Goal: Book appointment/travel/reservation

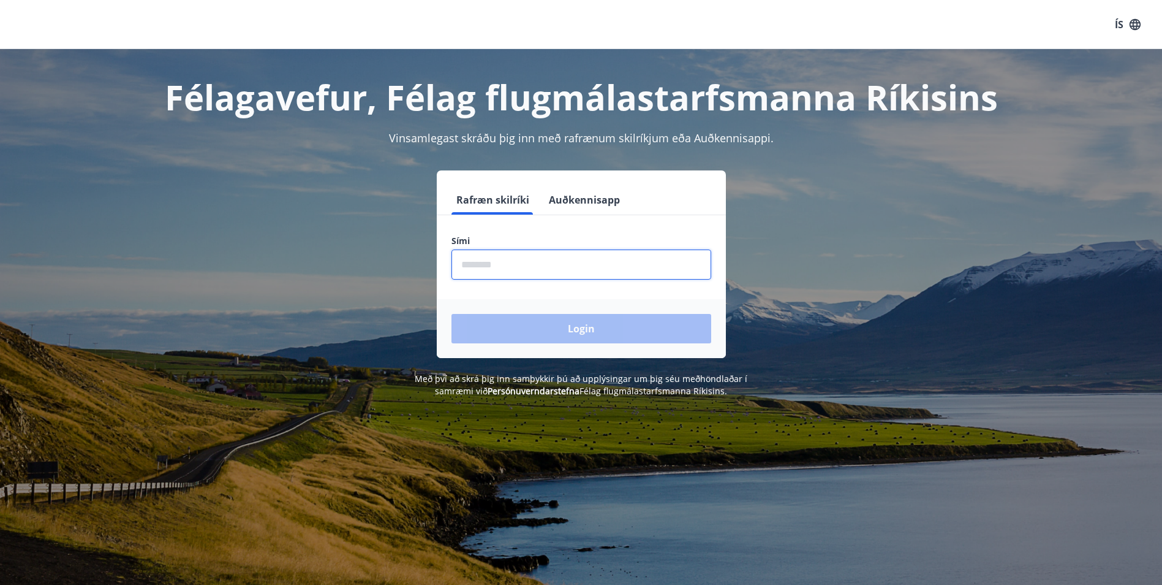
click at [519, 264] on input "phone" at bounding box center [582, 264] width 260 height 30
type input "********"
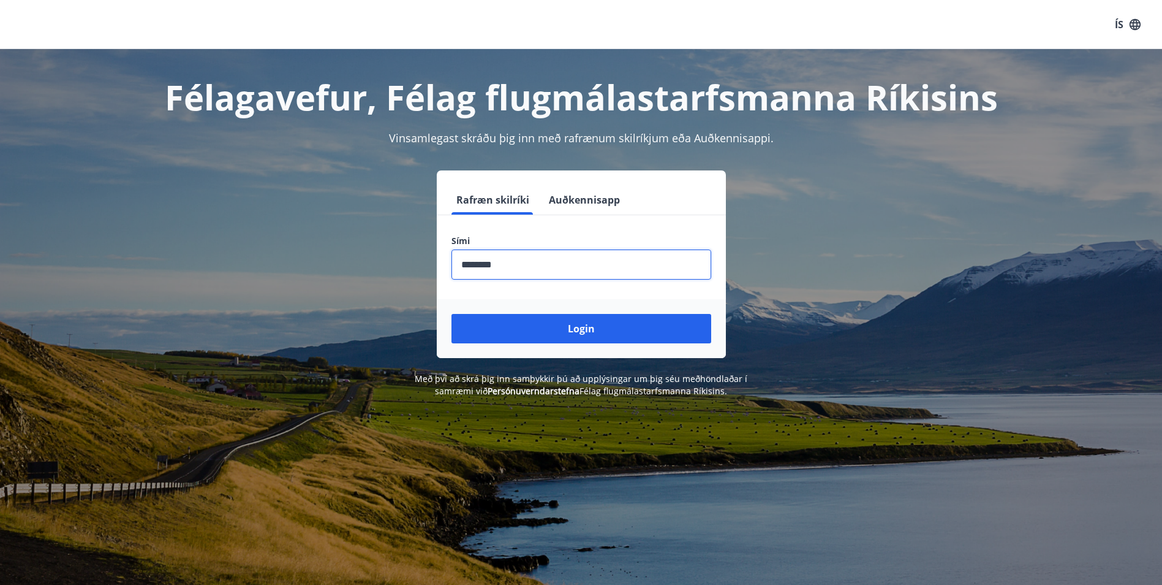
click at [560, 329] on button "Login" at bounding box center [582, 328] width 260 height 29
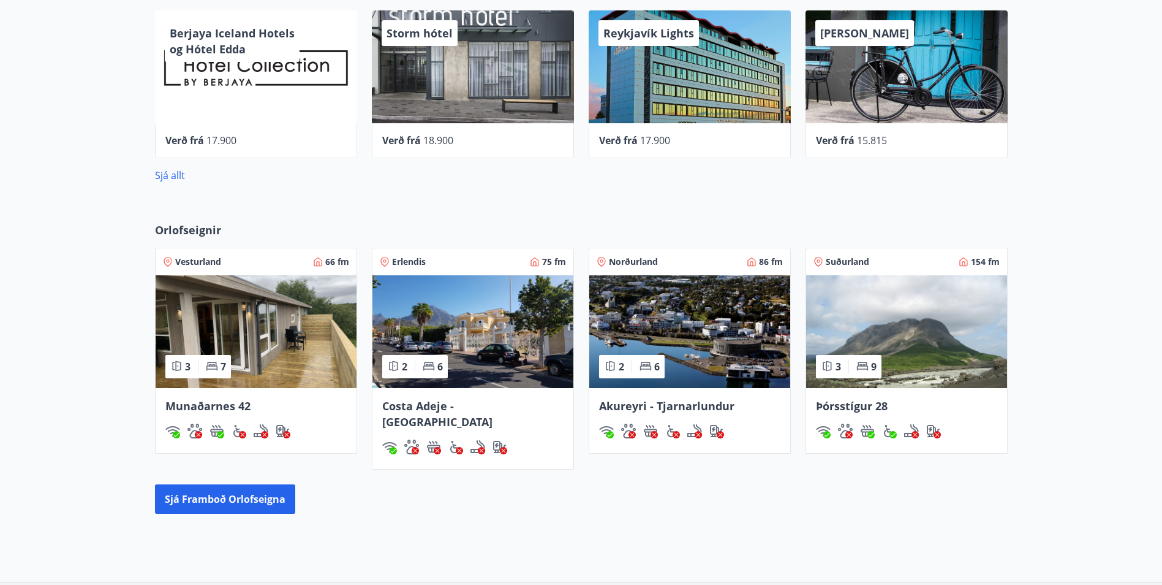
scroll to position [490, 0]
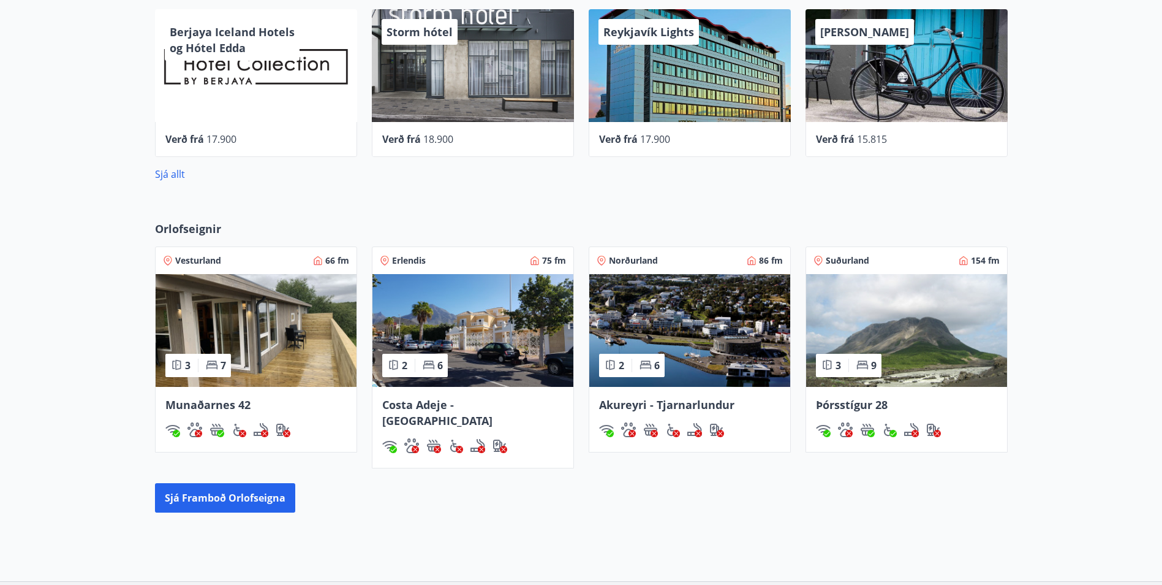
click at [495, 332] on img at bounding box center [473, 330] width 201 height 113
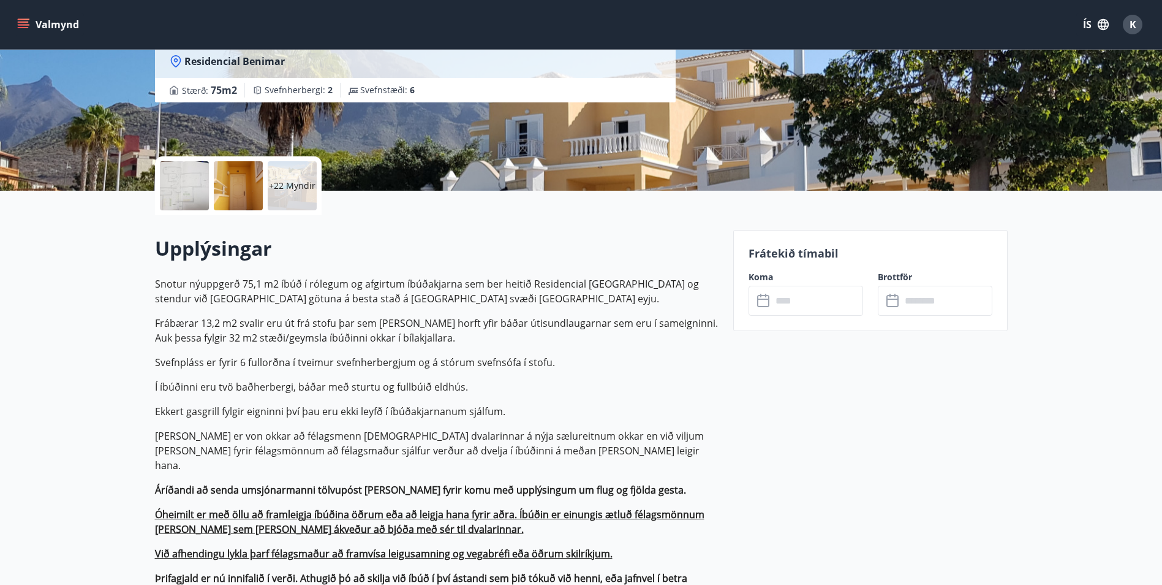
scroll to position [184, 0]
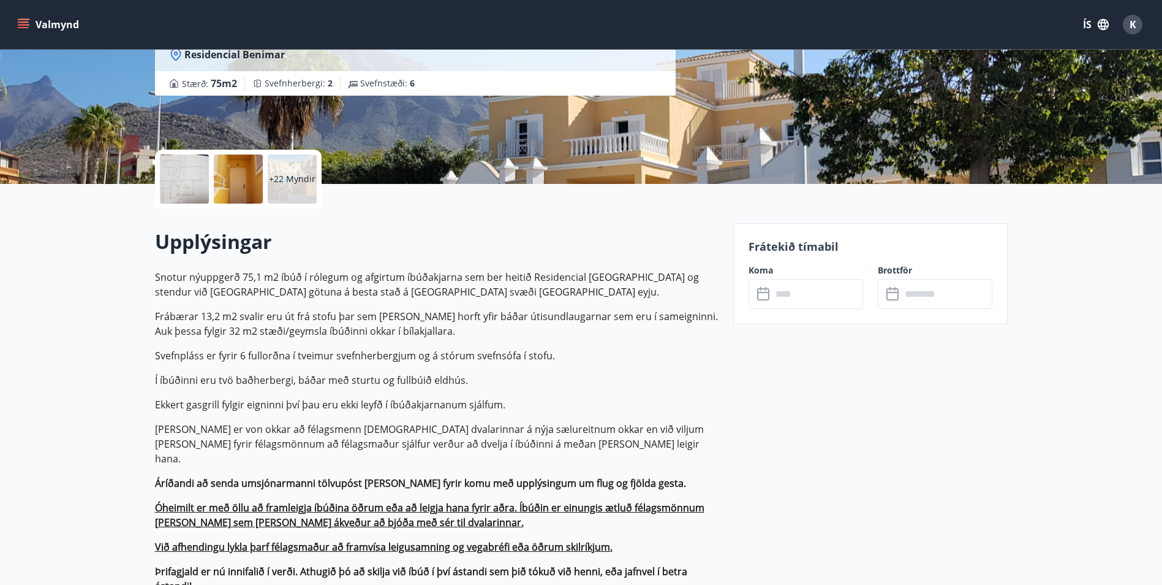
click at [824, 297] on input "text" at bounding box center [817, 294] width 91 height 30
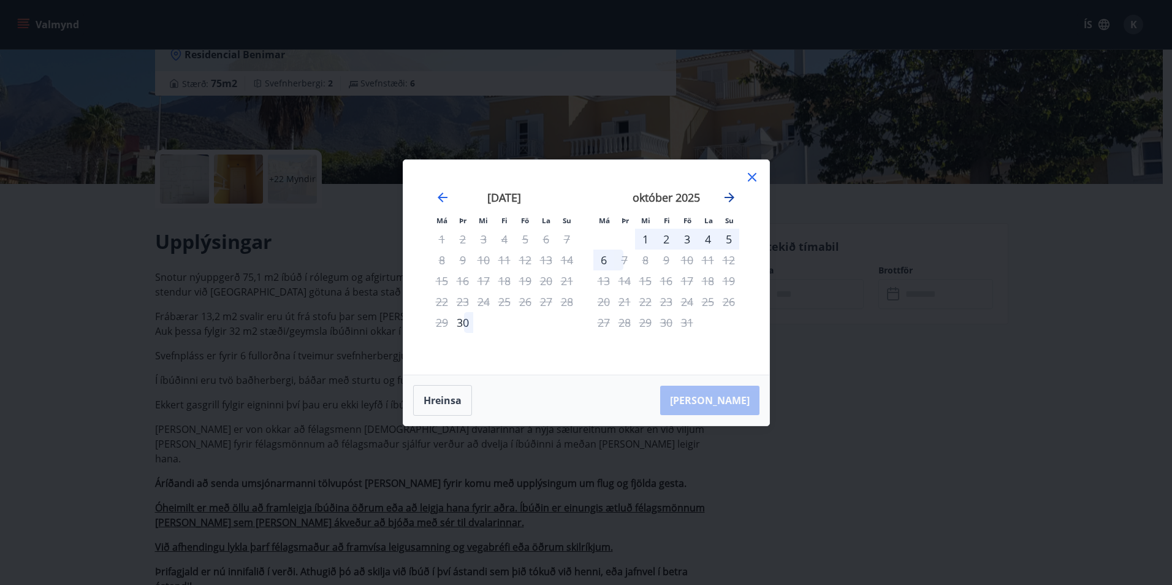
click at [727, 194] on icon "Move forward to switch to the next month." at bounding box center [729, 197] width 15 height 15
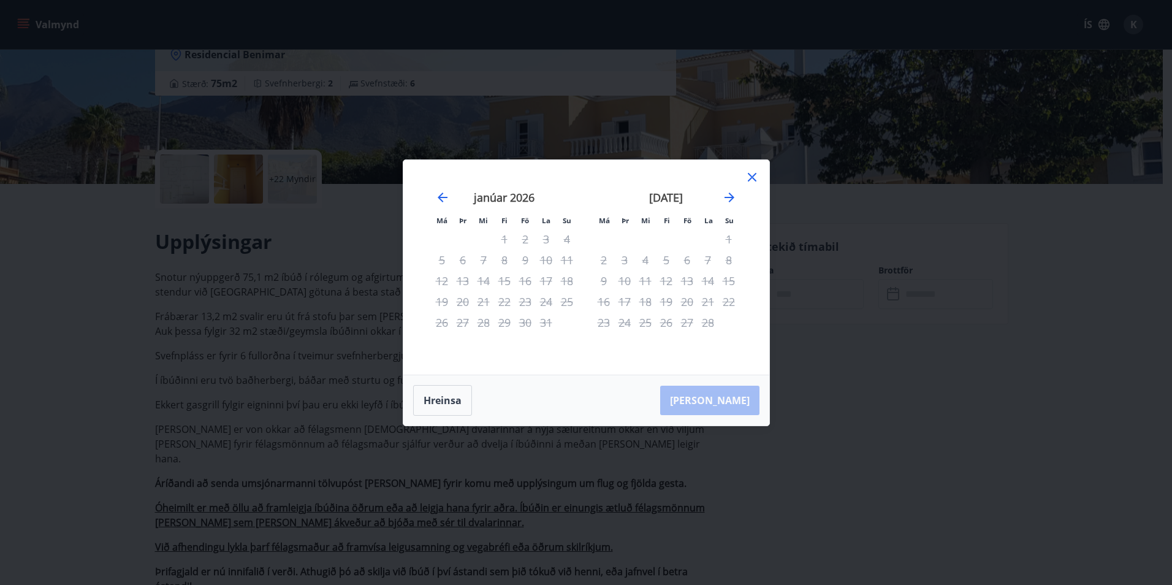
click at [620, 259] on div "3" at bounding box center [624, 259] width 21 height 21
click at [621, 259] on div "3" at bounding box center [624, 259] width 21 height 21
click at [751, 175] on icon at bounding box center [751, 177] width 15 height 15
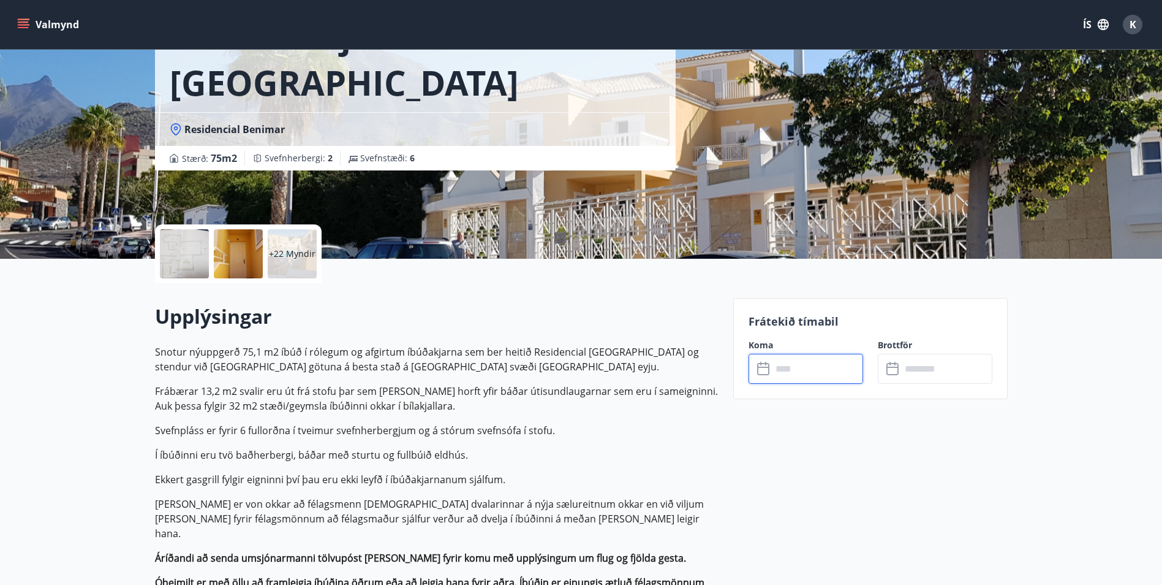
scroll to position [0, 0]
